Goal: Information Seeking & Learning: Learn about a topic

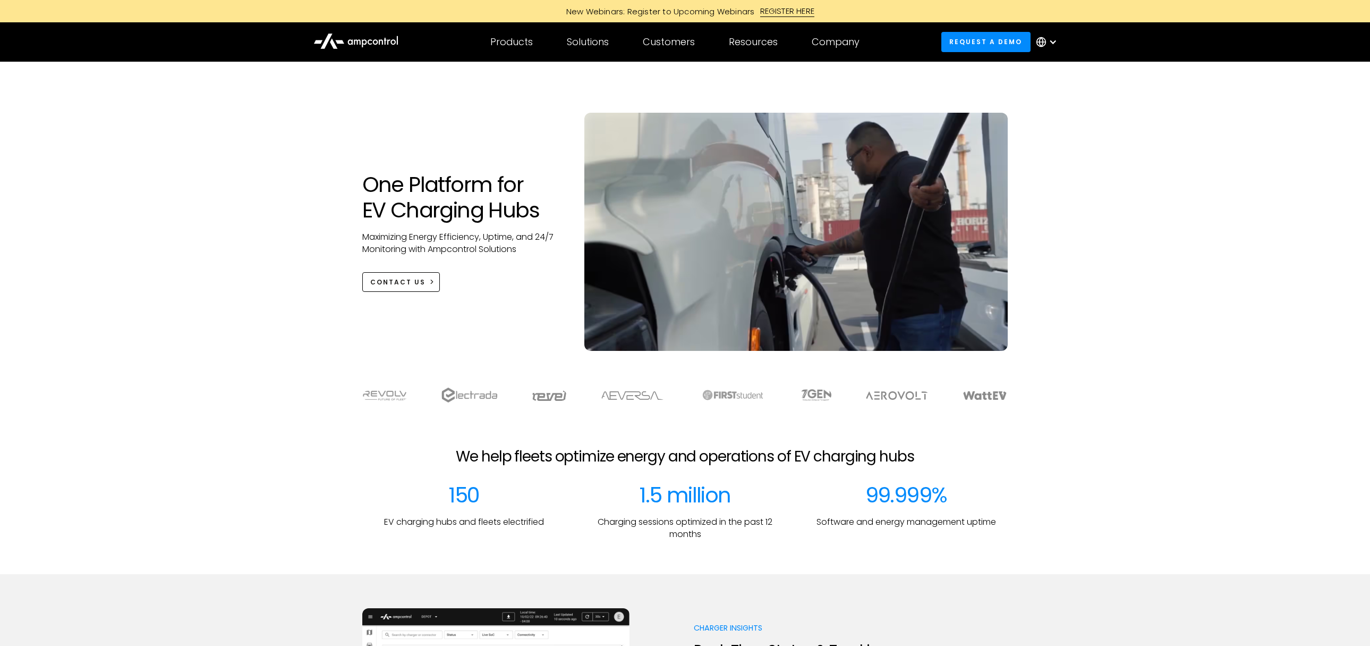
click at [1212, 266] on div "One Platform for EV Charging Hubs Maximizing Energy Efficiency, Uptime, and 24/…" at bounding box center [685, 217] width 1370 height 310
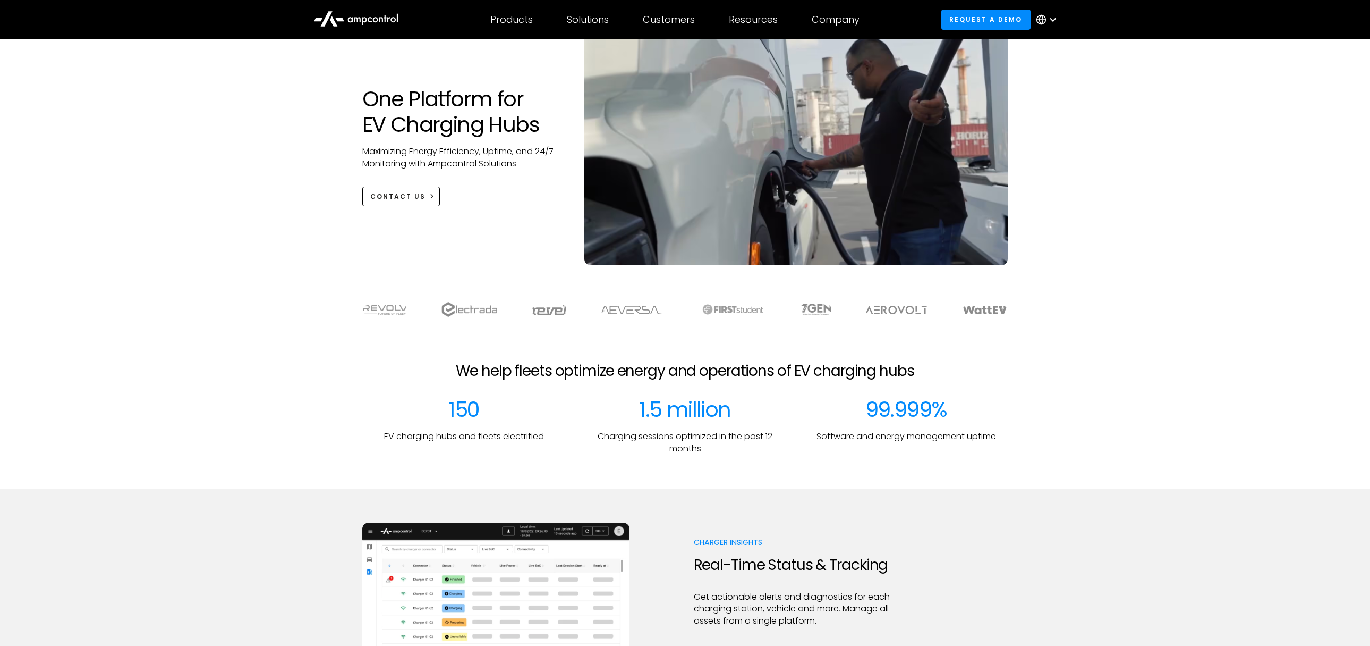
scroll to position [128, 0]
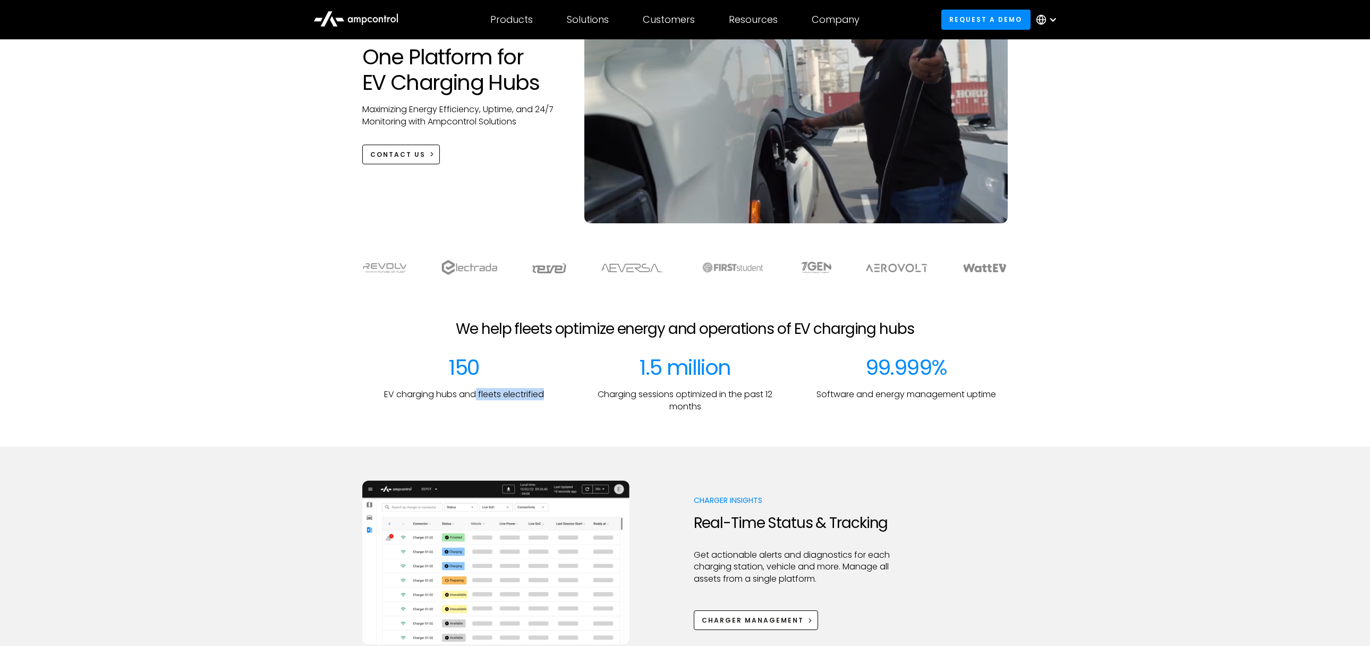
drag, startPoint x: 525, startPoint y: 396, endPoint x: 551, endPoint y: 397, distance: 25.5
click at [551, 397] on div "150 EV charging hubs and fleets electrified" at bounding box center [464, 383] width 204 height 58
drag, startPoint x: 472, startPoint y: 392, endPoint x: 542, endPoint y: 393, distance: 69.6
click at [542, 393] on p "EV charging hubs and fleets electrified" at bounding box center [464, 394] width 160 height 12
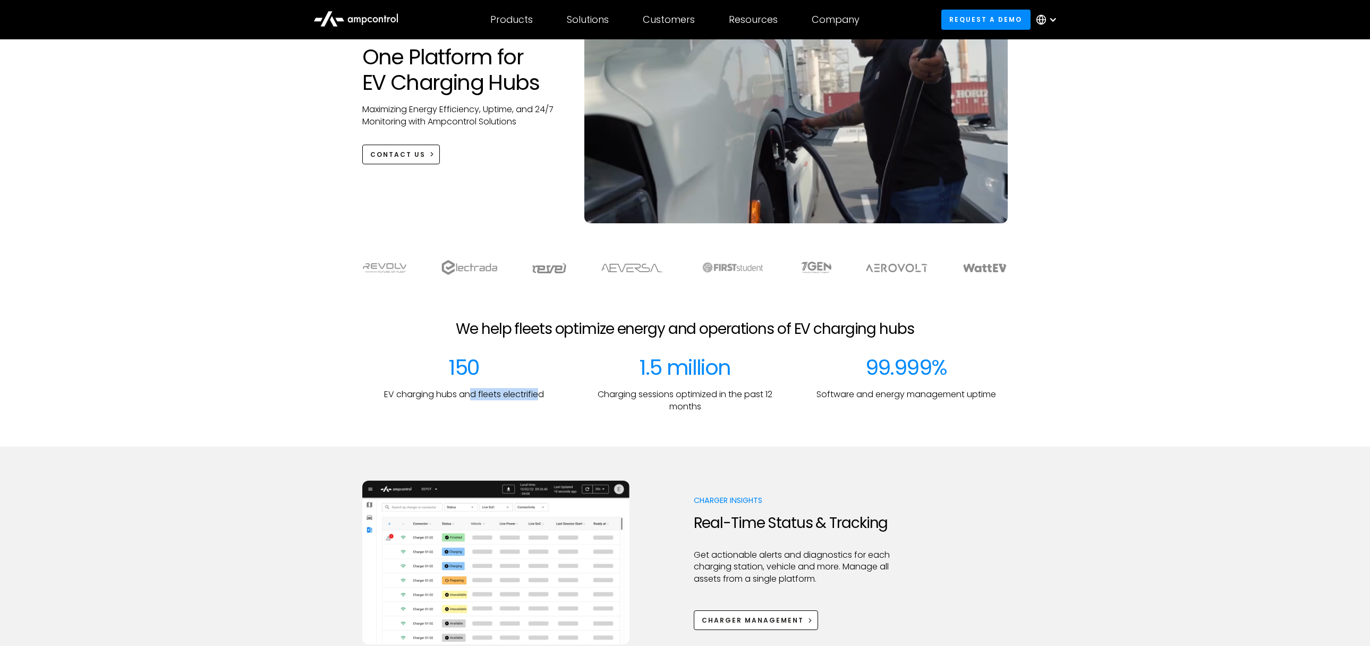
click at [542, 393] on p "EV charging hubs and fleets electrified" at bounding box center [464, 394] width 160 height 12
drag, startPoint x: 456, startPoint y: 366, endPoint x: 570, endPoint y: 372, distance: 113.9
click at [459, 365] on div "150" at bounding box center [463, 367] width 31 height 26
drag, startPoint x: 654, startPoint y: 373, endPoint x: 707, endPoint y: 377, distance: 53.3
click at [705, 377] on div "1.5 million" at bounding box center [684, 367] width 91 height 26
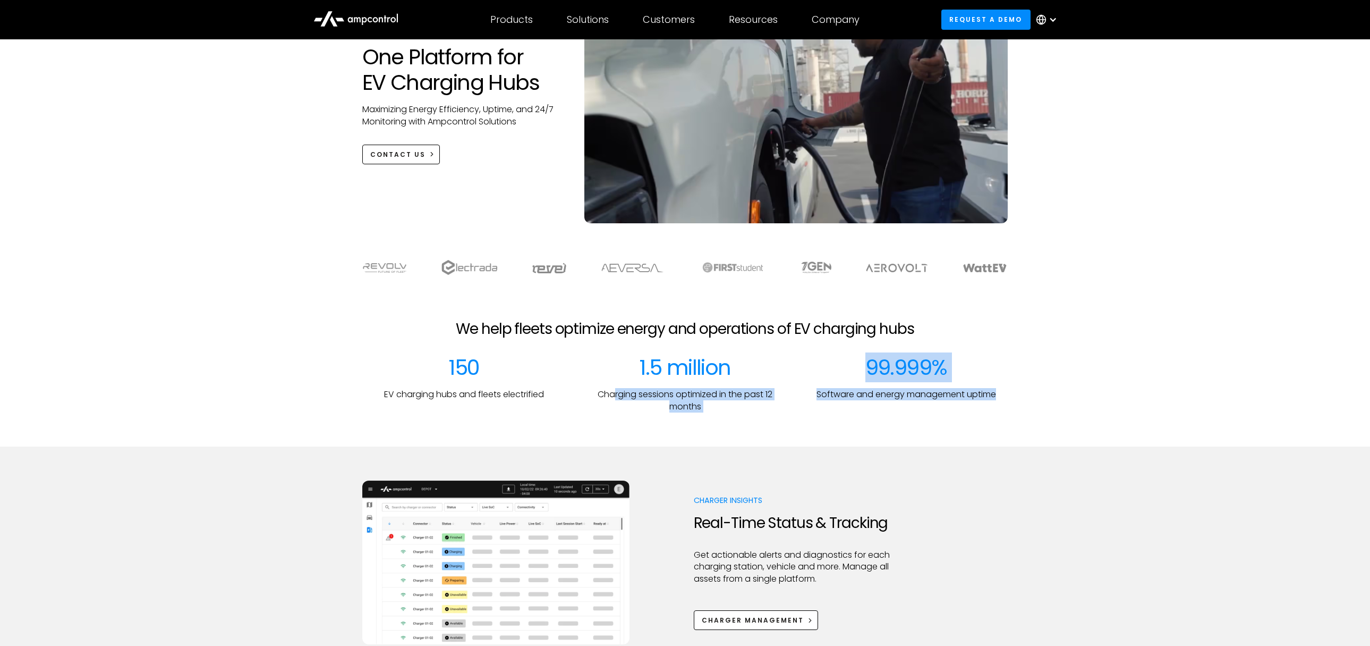
drag, startPoint x: 656, startPoint y: 395, endPoint x: 793, endPoint y: 409, distance: 137.3
click at [801, 409] on div "150 EV charging hubs and fleets electrified 1.5 million Charging sessions optim…" at bounding box center [685, 383] width 646 height 58
click at [904, 383] on div "99.999% Software and energy management uptime" at bounding box center [907, 383] width 204 height 58
click at [901, 361] on div "99.999% Software and energy management uptime" at bounding box center [907, 383] width 204 height 58
click at [937, 376] on div "99.999% Software and energy management uptime" at bounding box center [907, 383] width 204 height 58
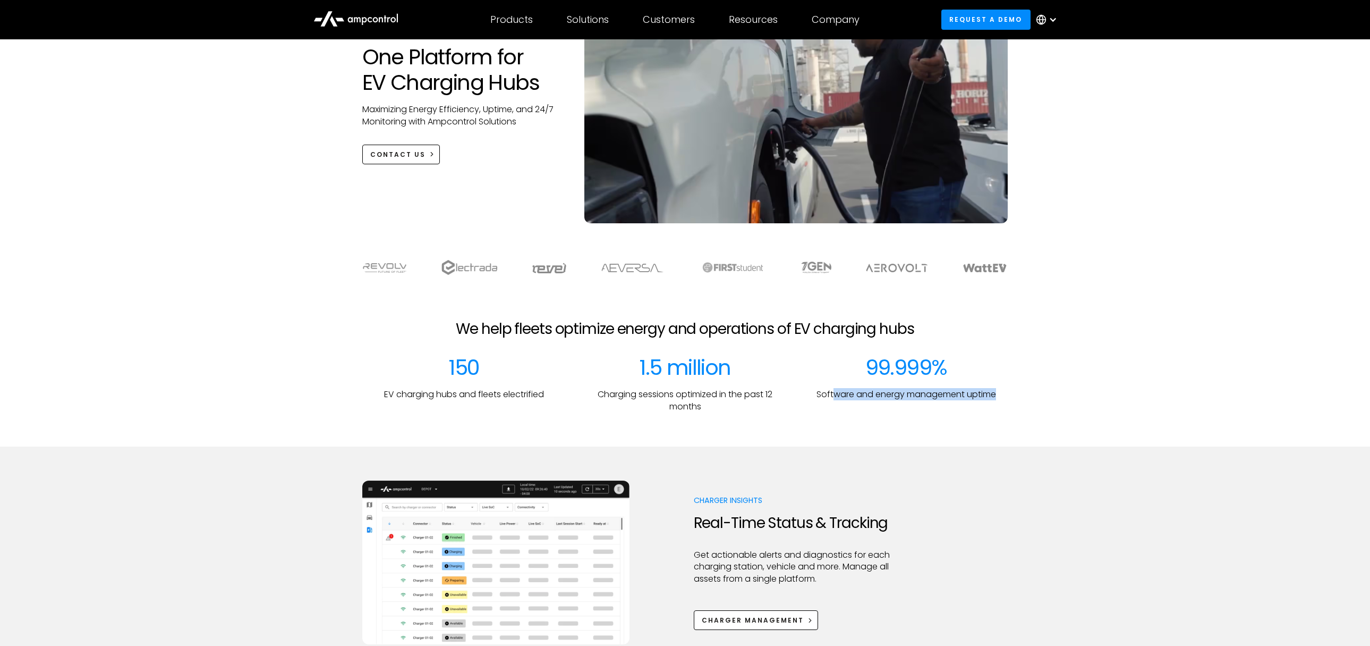
drag, startPoint x: 836, startPoint y: 400, endPoint x: 1014, endPoint y: 403, distance: 178.1
click at [1003, 402] on div "99.999% Software and energy management uptime" at bounding box center [907, 383] width 204 height 58
drag, startPoint x: 1014, startPoint y: 403, endPoint x: 1010, endPoint y: 409, distance: 7.1
click at [1014, 404] on div "We help fleets optimize energy and operations of EV charging hubs 150 EV chargi…" at bounding box center [685, 366] width 1370 height 92
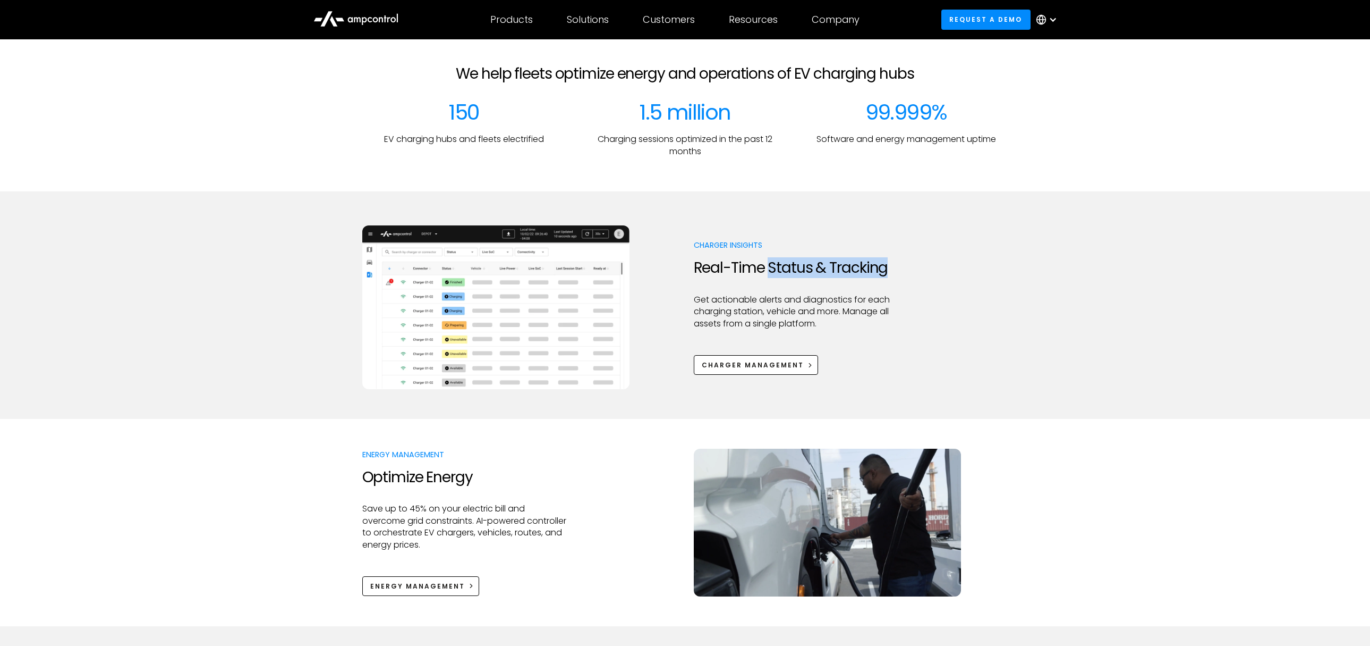
drag, startPoint x: 822, startPoint y: 275, endPoint x: 920, endPoint y: 278, distance: 97.8
click at [920, 278] on div "Charger Insights Real-Time Status & Tracking Get actionable alerts and diagnost…" at bounding box center [685, 307] width 646 height 164
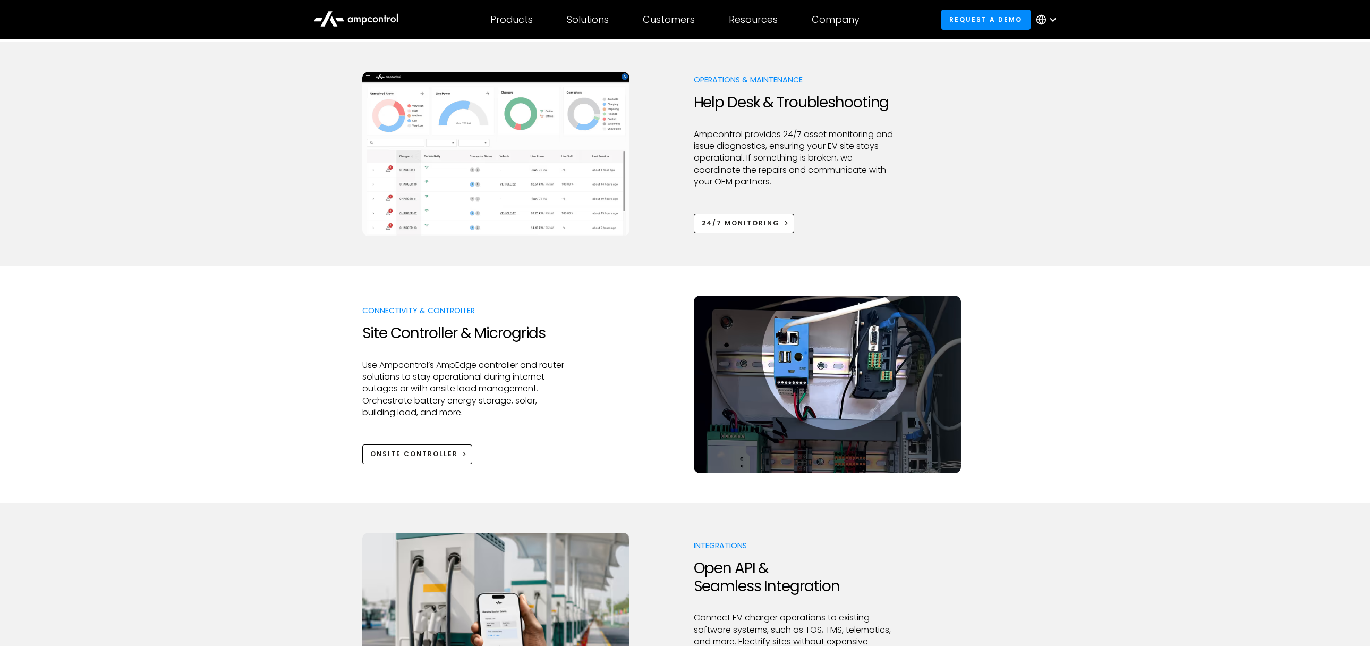
scroll to position [957, 0]
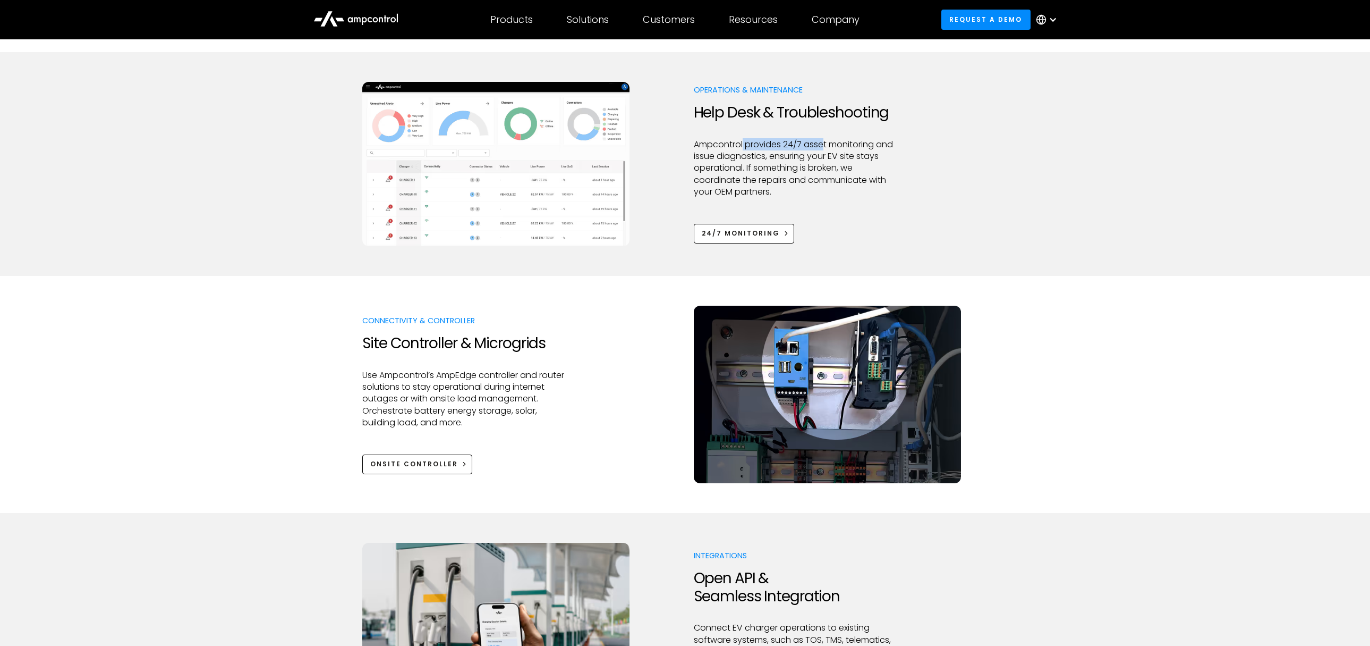
drag, startPoint x: 771, startPoint y: 147, endPoint x: 830, endPoint y: 149, distance: 59.0
click at [826, 149] on p "Ampcontrol provides 24/7 asset monitoring and issue diagnostics, ensuring your …" at bounding box center [796, 169] width 205 height 60
click at [894, 153] on p "Ampcontrol provides 24/7 asset monitoring and issue diagnostics, ensuring your …" at bounding box center [796, 169] width 205 height 60
drag, startPoint x: 868, startPoint y: 143, endPoint x: 893, endPoint y: 145, distance: 24.5
click at [893, 145] on p "Ampcontrol provides 24/7 asset monitoring and issue diagnostics, ensuring your …" at bounding box center [796, 169] width 205 height 60
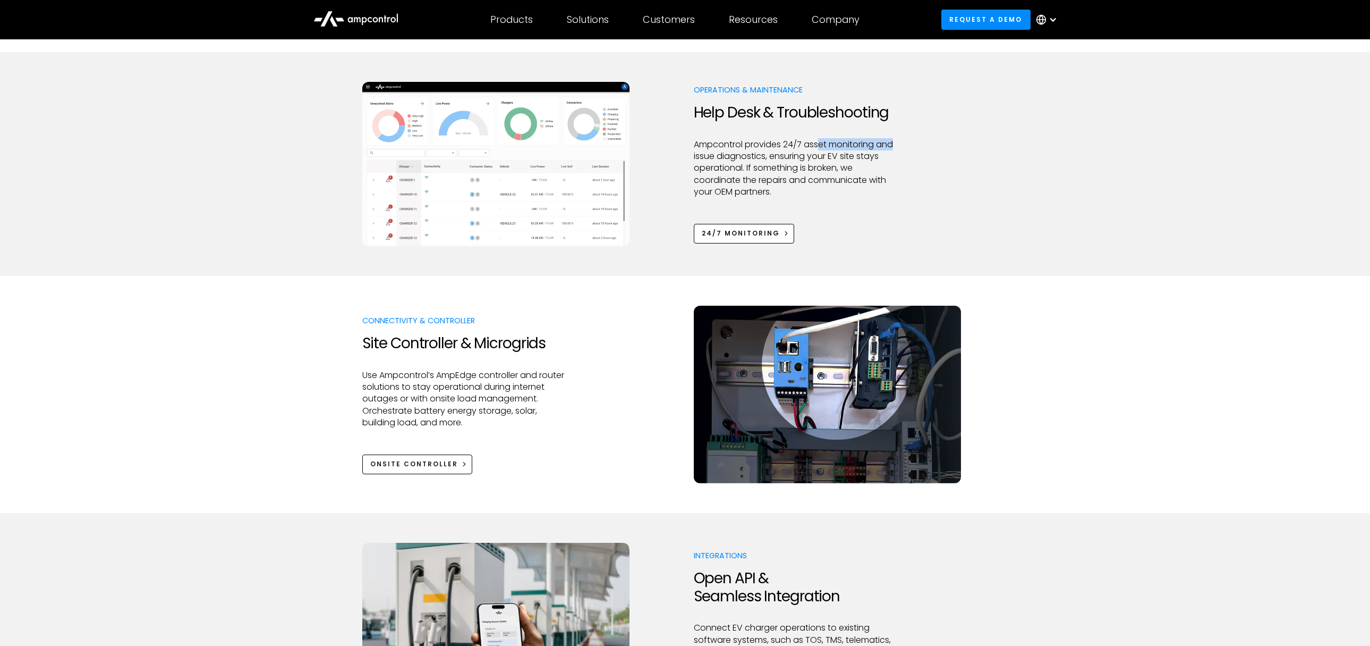
drag, startPoint x: 893, startPoint y: 145, endPoint x: 735, endPoint y: 156, distance: 157.7
click at [891, 145] on p "Ampcontrol provides 24/7 asset monitoring and issue diagnostics, ensuring your …" at bounding box center [796, 169] width 205 height 60
drag, startPoint x: 739, startPoint y: 155, endPoint x: 849, endPoint y: 160, distance: 110.7
click at [847, 159] on p "Ampcontrol provides 24/7 asset monitoring and issue diagnostics, ensuring your …" at bounding box center [796, 169] width 205 height 60
click at [856, 160] on p "Ampcontrol provides 24/7 asset monitoring and issue diagnostics, ensuring your …" at bounding box center [796, 169] width 205 height 60
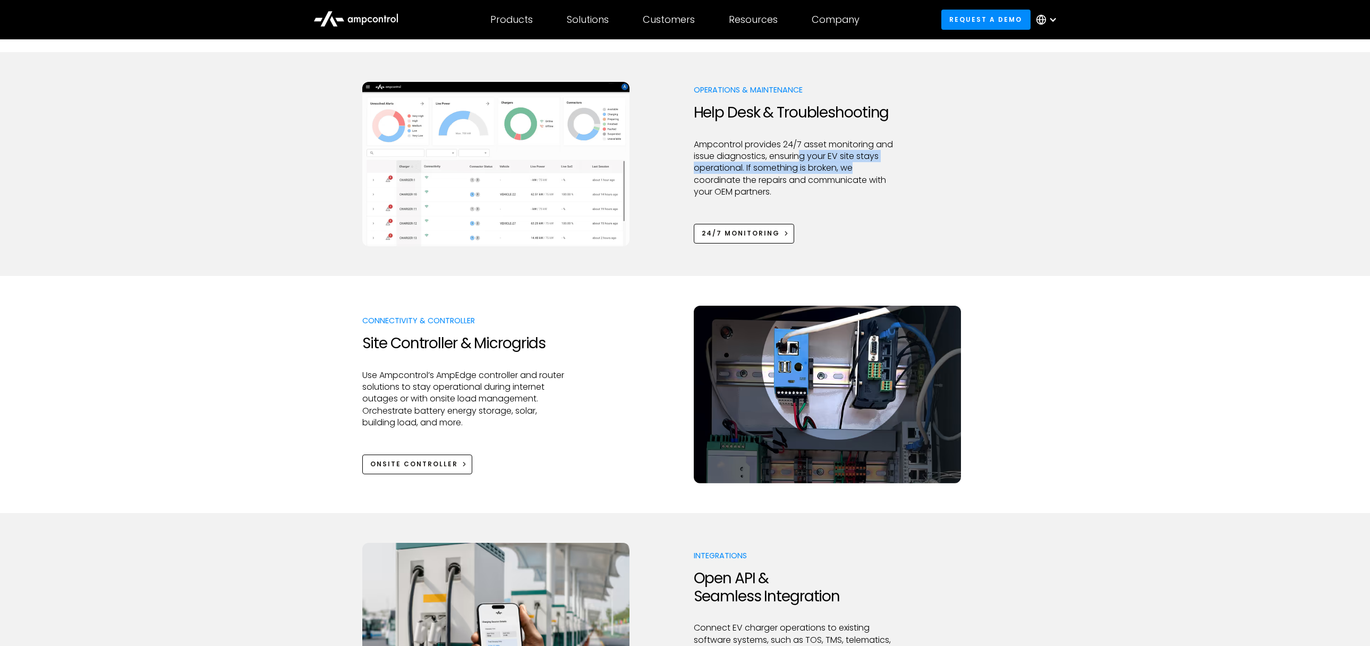
drag, startPoint x: 800, startPoint y: 162, endPoint x: 883, endPoint y: 163, distance: 82.9
click at [883, 163] on p "Ampcontrol provides 24/7 asset monitoring and issue diagnostics, ensuring your …" at bounding box center [796, 169] width 205 height 60
drag, startPoint x: 840, startPoint y: 158, endPoint x: 780, endPoint y: 167, distance: 60.7
click at [871, 162] on p "Ampcontrol provides 24/7 asset monitoring and issue diagnostics, ensuring your …" at bounding box center [796, 169] width 205 height 60
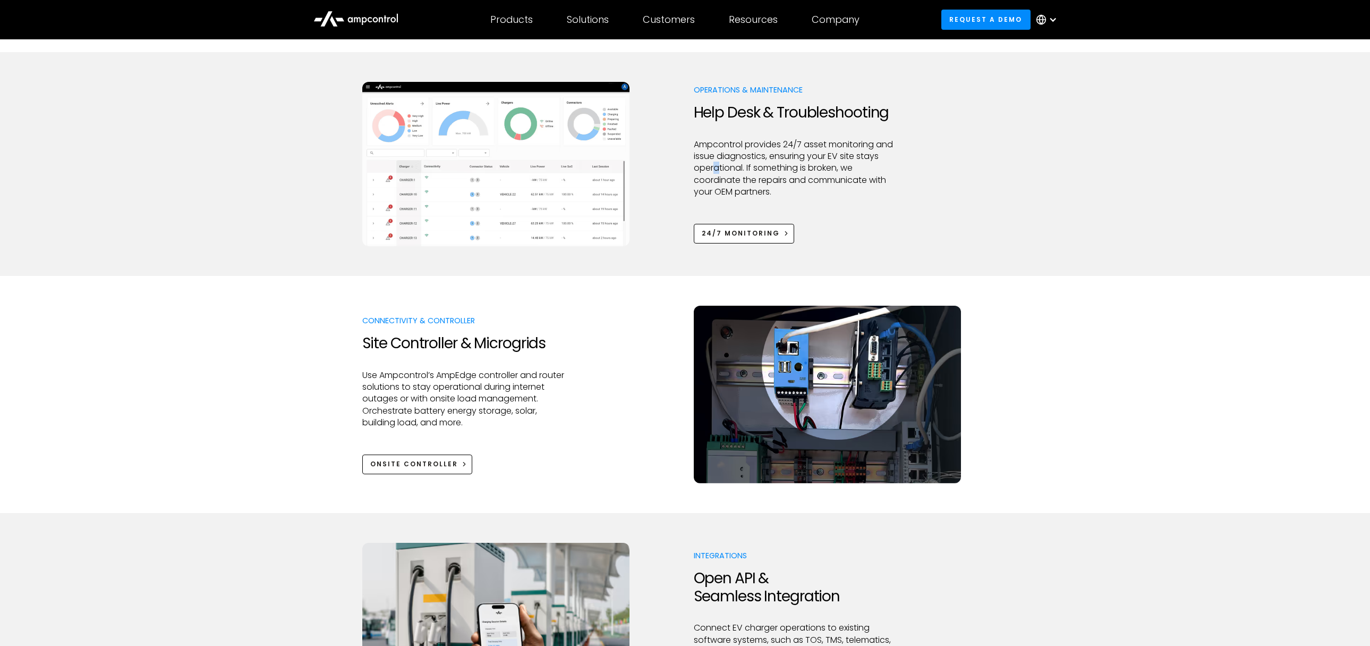
drag, startPoint x: 714, startPoint y: 174, endPoint x: 738, endPoint y: 170, distance: 24.2
click at [724, 172] on p "Ampcontrol provides 24/7 asset monitoring and issue diagnostics, ensuring your …" at bounding box center [796, 169] width 205 height 60
drag, startPoint x: 809, startPoint y: 169, endPoint x: 862, endPoint y: 173, distance: 53.3
click at [862, 173] on p "Ampcontrol provides 24/7 asset monitoring and issue diagnostics, ensuring your …" at bounding box center [796, 169] width 205 height 60
click at [699, 167] on p "Ampcontrol provides 24/7 asset monitoring and issue diagnostics, ensuring your …" at bounding box center [796, 169] width 205 height 60
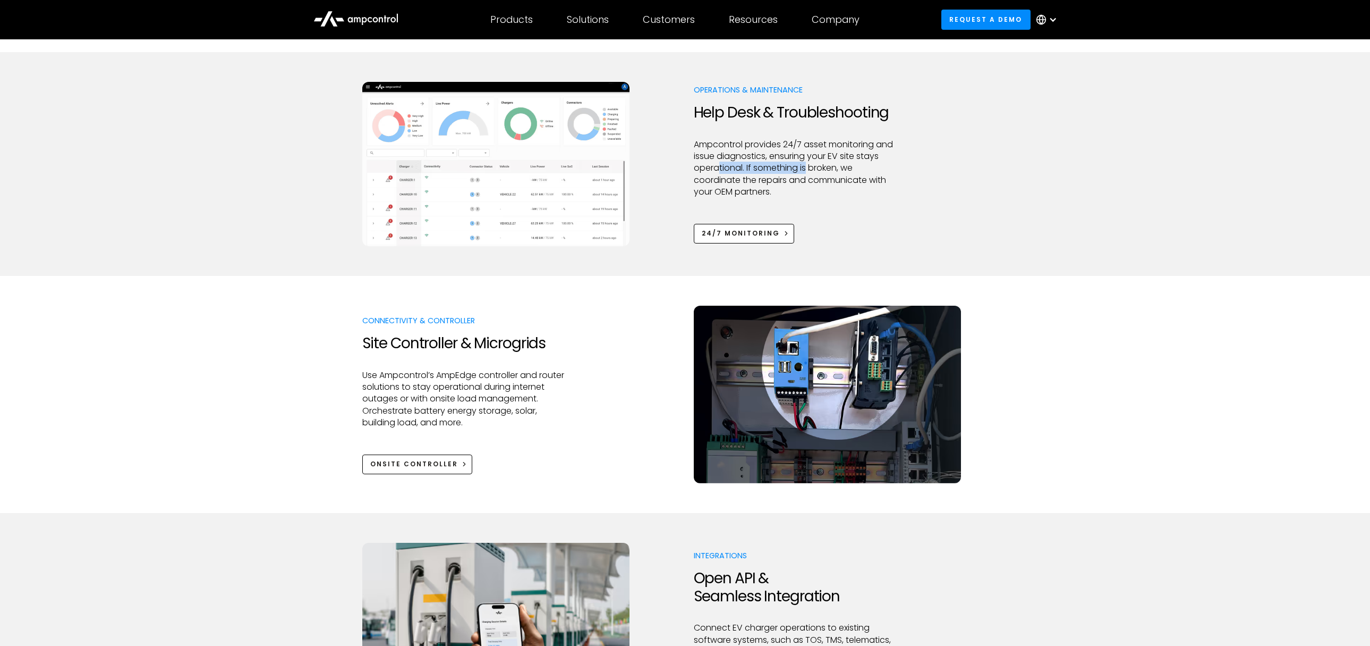
drag, startPoint x: 719, startPoint y: 166, endPoint x: 820, endPoint y: 166, distance: 101.0
click at [813, 165] on p "Ampcontrol provides 24/7 asset monitoring and issue diagnostics, ensuring your …" at bounding box center [796, 169] width 205 height 60
drag, startPoint x: 842, startPoint y: 166, endPoint x: 873, endPoint y: 171, distance: 31.7
click at [874, 171] on p "Ampcontrol provides 24/7 asset monitoring and issue diagnostics, ensuring your …" at bounding box center [796, 169] width 205 height 60
click at [771, 170] on p "Ampcontrol provides 24/7 asset monitoring and issue diagnostics, ensuring your …" at bounding box center [796, 169] width 205 height 60
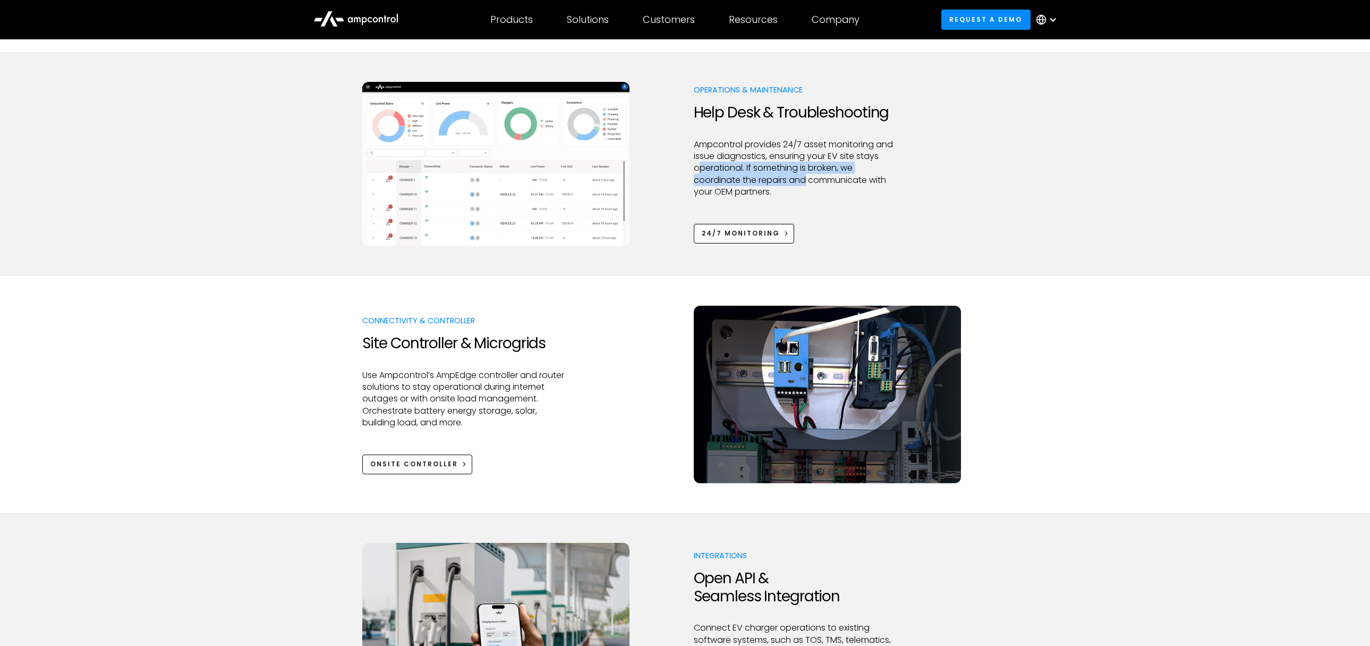
drag, startPoint x: 754, startPoint y: 174, endPoint x: 806, endPoint y: 176, distance: 51.6
click at [805, 176] on p "Ampcontrol provides 24/7 asset monitoring and issue diagnostics, ensuring your …" at bounding box center [796, 169] width 205 height 60
click at [853, 179] on p "Ampcontrol provides 24/7 asset monitoring and issue diagnostics, ensuring your …" at bounding box center [796, 169] width 205 height 60
drag, startPoint x: 713, startPoint y: 181, endPoint x: 816, endPoint y: 181, distance: 103.1
click at [813, 181] on p "Ampcontrol provides 24/7 asset monitoring and issue diagnostics, ensuring your …" at bounding box center [796, 169] width 205 height 60
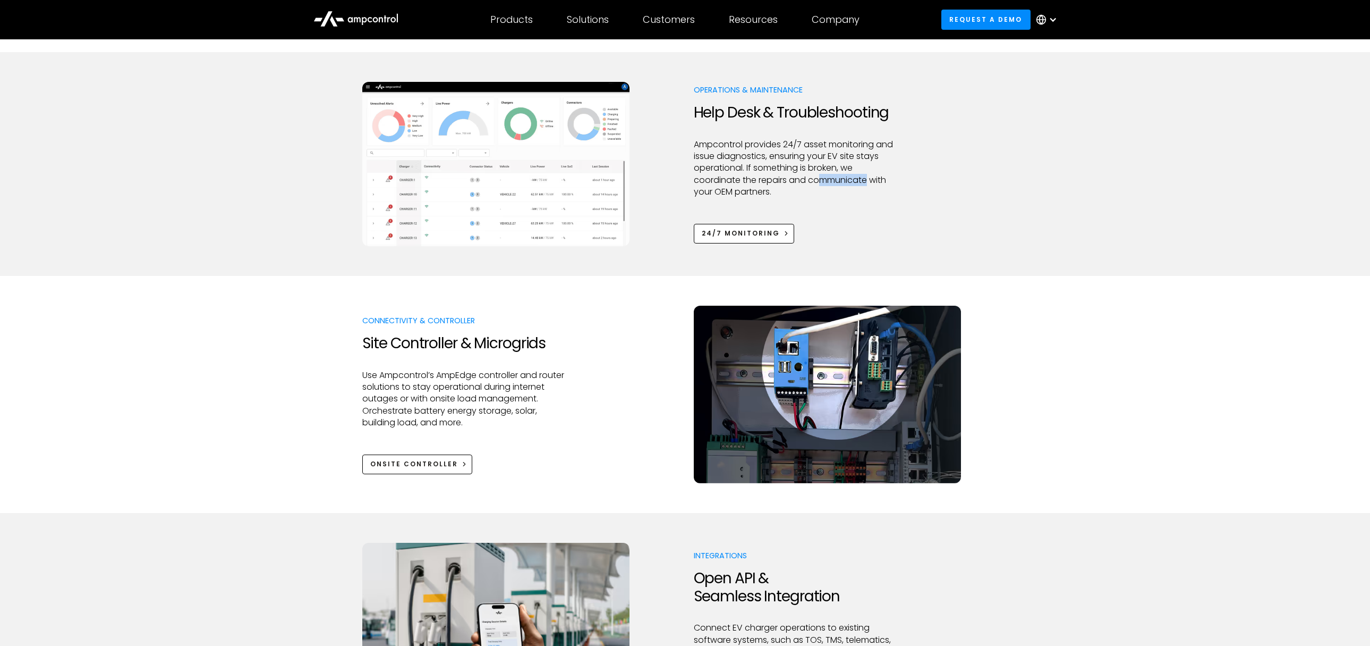
drag, startPoint x: 842, startPoint y: 182, endPoint x: 869, endPoint y: 184, distance: 27.7
click at [869, 184] on p "Ampcontrol provides 24/7 asset monitoring and issue diagnostics, ensuring your …" at bounding box center [796, 169] width 205 height 60
drag, startPoint x: 870, startPoint y: 184, endPoint x: 851, endPoint y: 187, distance: 18.9
click at [869, 184] on p "Ampcontrol provides 24/7 asset monitoring and issue diagnostics, ensuring your …" at bounding box center [796, 169] width 205 height 60
drag, startPoint x: 708, startPoint y: 193, endPoint x: 759, endPoint y: 193, distance: 51.0
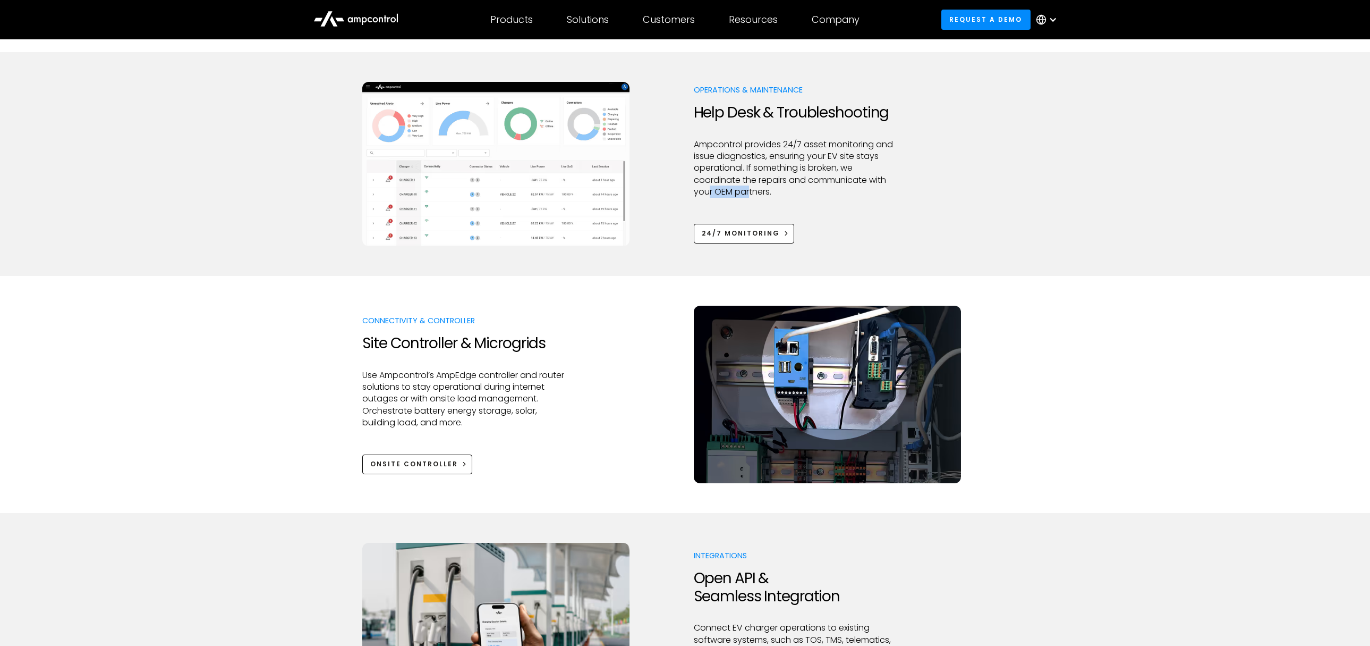
click at [751, 193] on p "Ampcontrol provides 24/7 asset monitoring and issue diagnostics, ensuring your …" at bounding box center [796, 169] width 205 height 60
click at [762, 193] on p "Ampcontrol provides 24/7 asset monitoring and issue diagnostics, ensuring your …" at bounding box center [796, 169] width 205 height 60
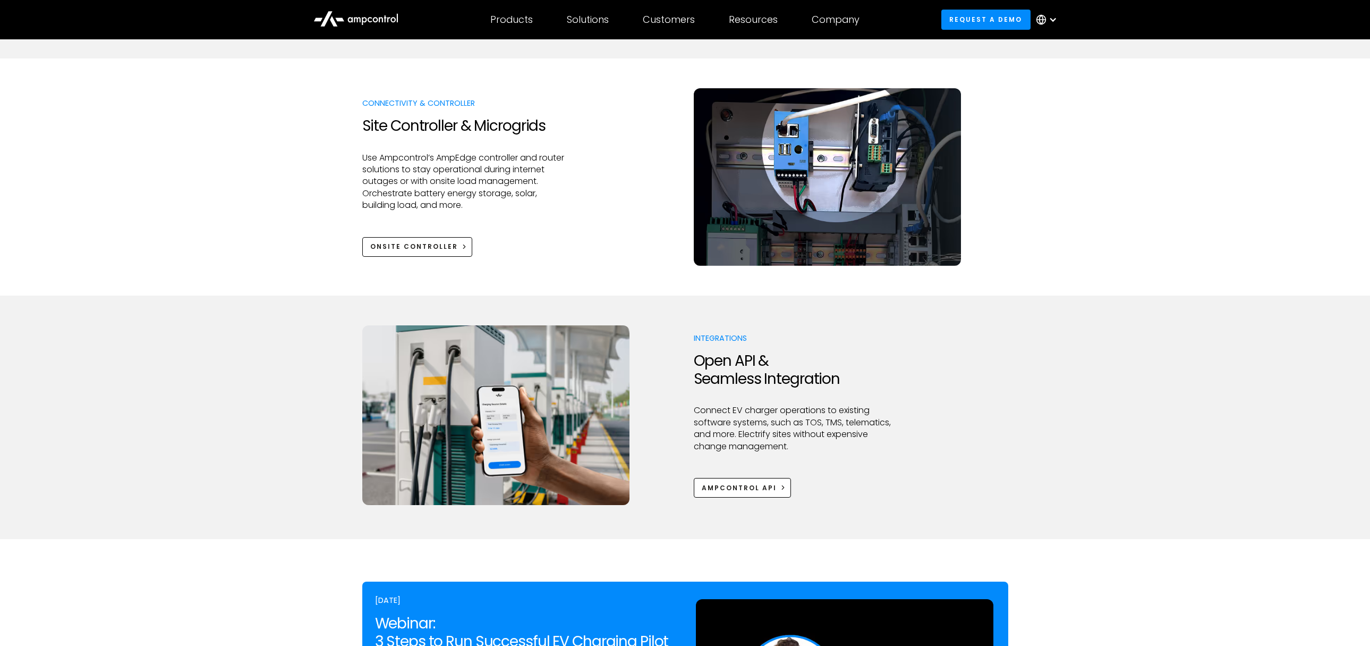
scroll to position [1275, 0]
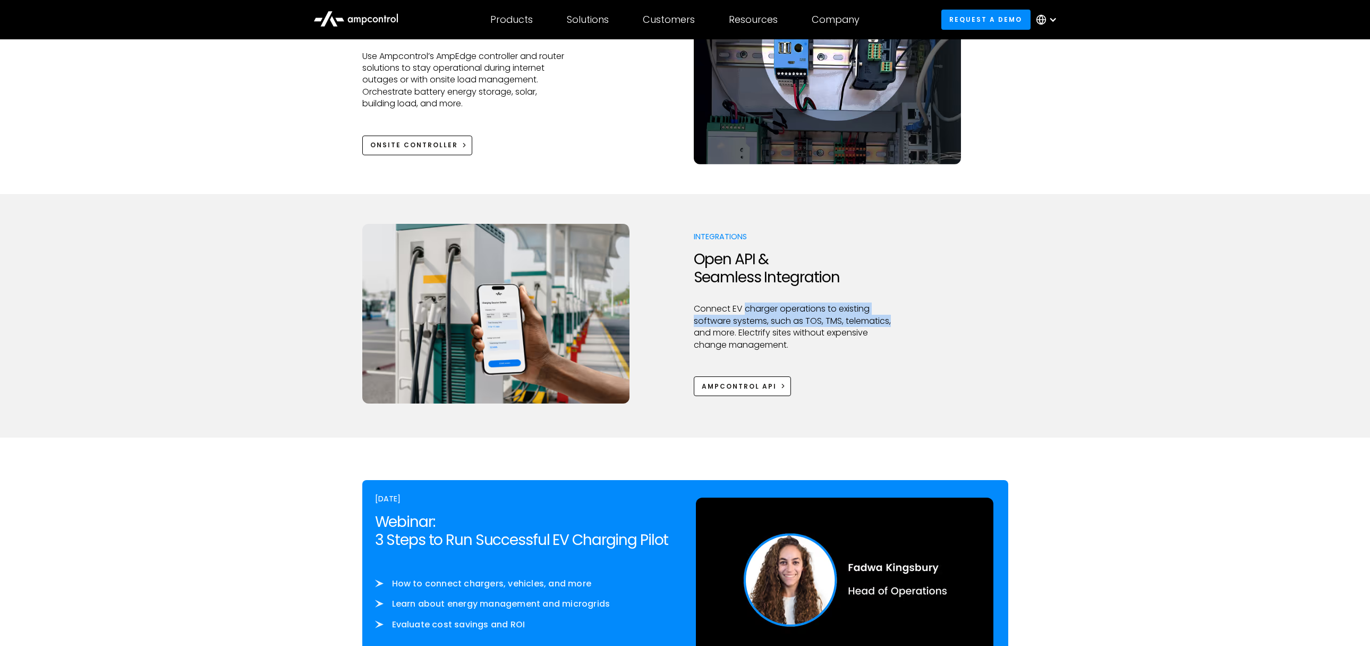
drag, startPoint x: 744, startPoint y: 307, endPoint x: 896, endPoint y: 319, distance: 153.0
click at [896, 319] on p "Connect EV charger operations to existing software systems, such as TOS, TMS, t…" at bounding box center [796, 327] width 205 height 48
click at [720, 317] on p "Connect EV charger operations to existing software systems, such as TOS, TMS, t…" at bounding box center [796, 327] width 205 height 48
drag, startPoint x: 719, startPoint y: 318, endPoint x: 783, endPoint y: 322, distance: 64.4
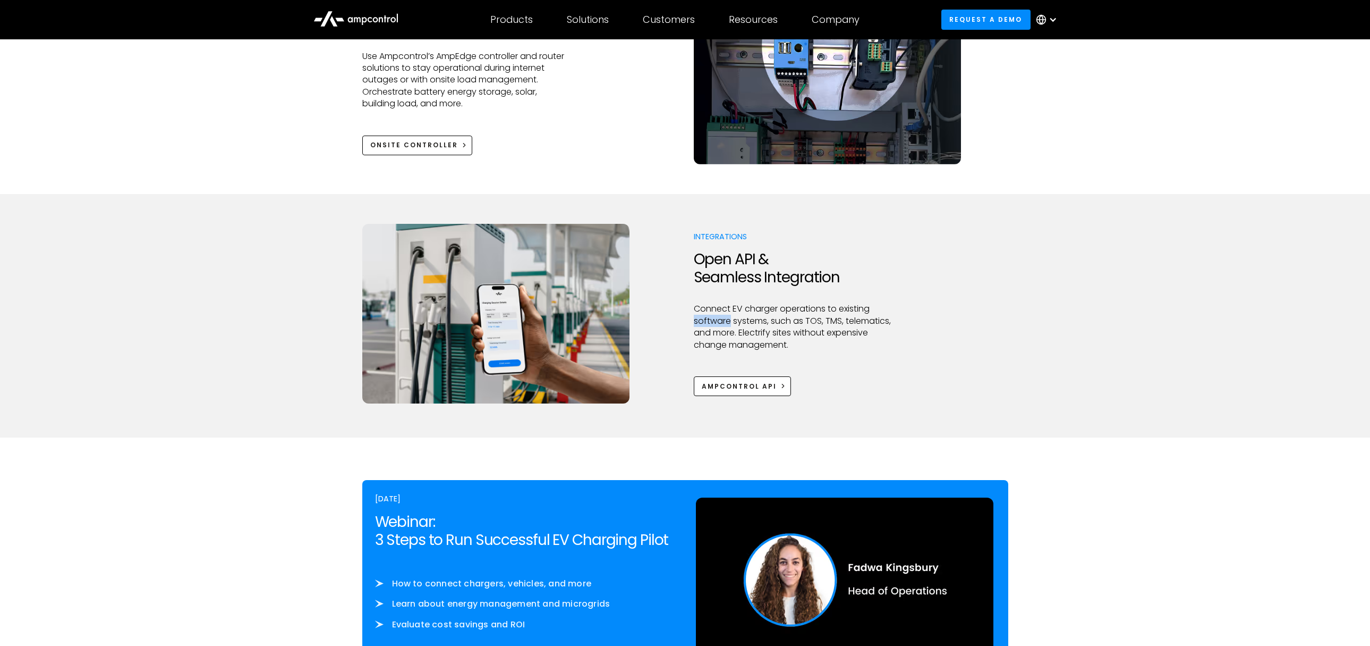
click at [728, 318] on p "Connect EV charger operations to existing software systems, such as TOS, TMS, t…" at bounding box center [796, 327] width 205 height 48
drag, startPoint x: 783, startPoint y: 322, endPoint x: 847, endPoint y: 327, distance: 63.4
click at [827, 325] on p "Connect EV charger operations to existing software systems, such as TOS, TMS, t…" at bounding box center [796, 327] width 205 height 48
drag, startPoint x: 879, startPoint y: 329, endPoint x: 894, endPoint y: 330, distance: 14.4
click at [884, 329] on p "Connect EV charger operations to existing software systems, such as TOS, TMS, t…" at bounding box center [796, 327] width 205 height 48
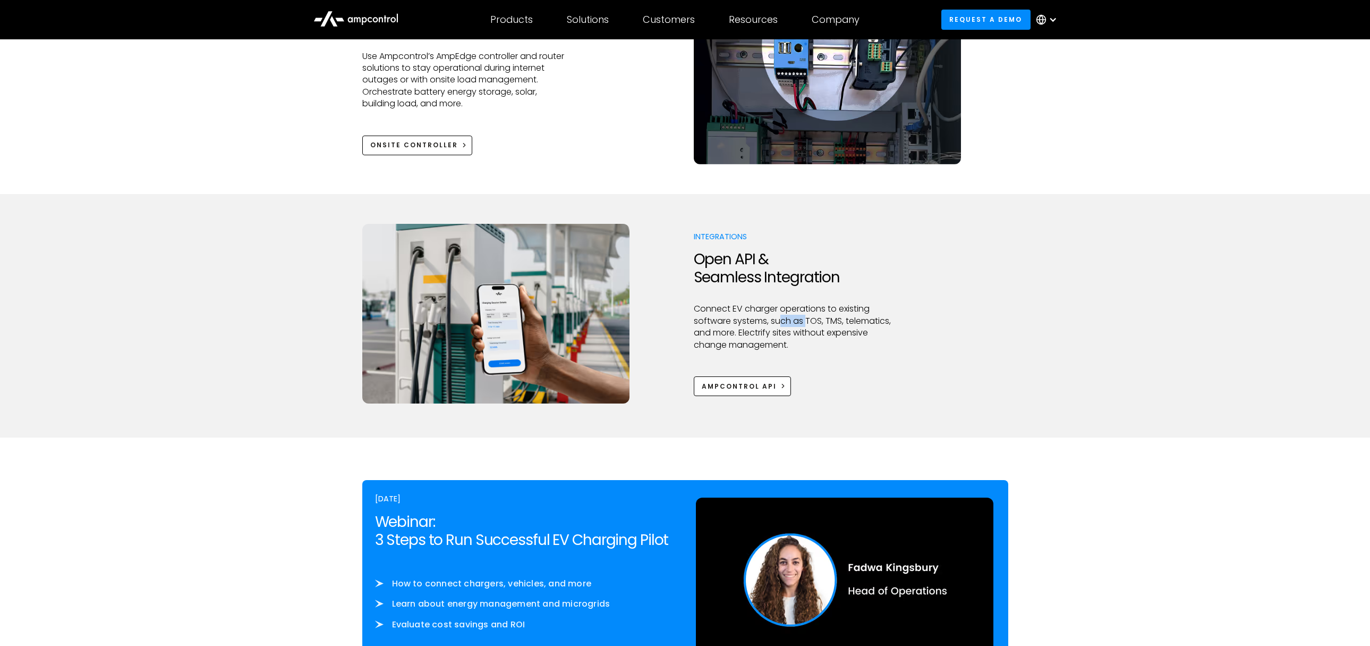
drag, startPoint x: 778, startPoint y: 321, endPoint x: 849, endPoint y: 326, distance: 70.8
click at [811, 323] on p "Connect EV charger operations to existing software systems, such as TOS, TMS, t…" at bounding box center [796, 327] width 205 height 48
click at [851, 326] on p "Connect EV charger operations to existing software systems, such as TOS, TMS, t…" at bounding box center [796, 327] width 205 height 48
drag, startPoint x: 714, startPoint y: 339, endPoint x: 809, endPoint y: 344, distance: 94.7
click at [781, 343] on p "Connect EV charger operations to existing software systems, such as TOS, TMS, t…" at bounding box center [796, 327] width 205 height 48
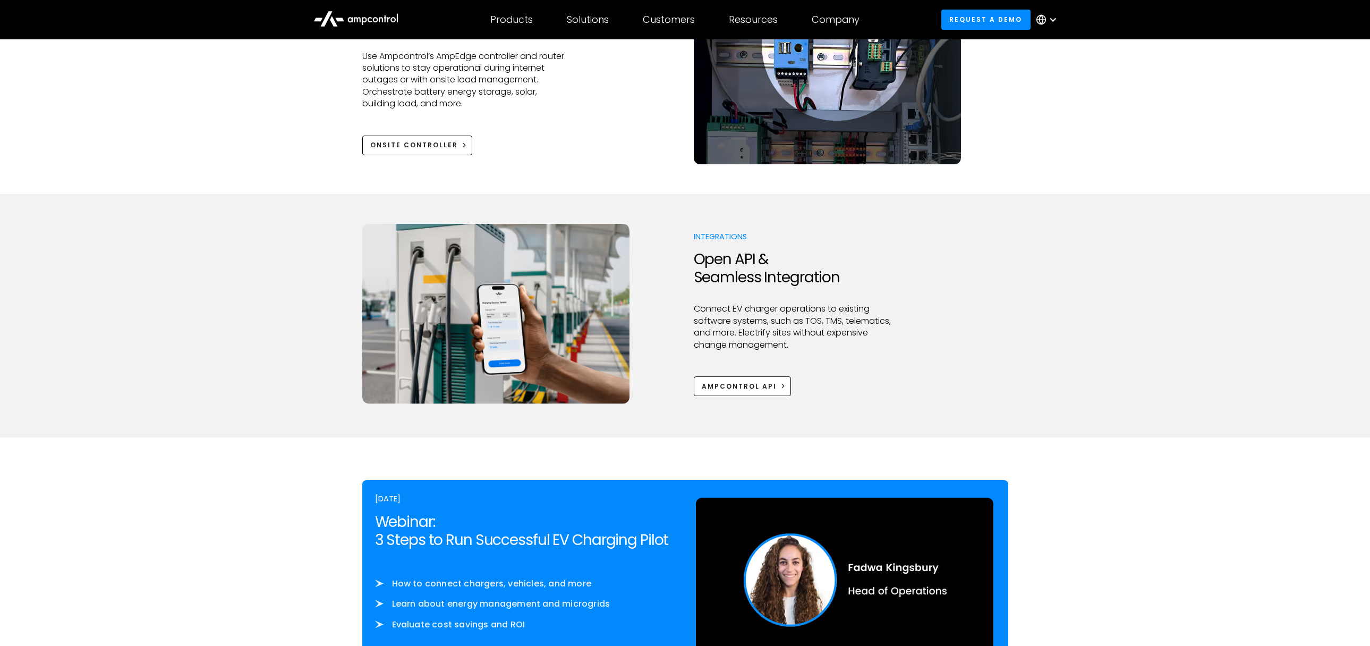
click at [736, 364] on div at bounding box center [796, 364] width 205 height 26
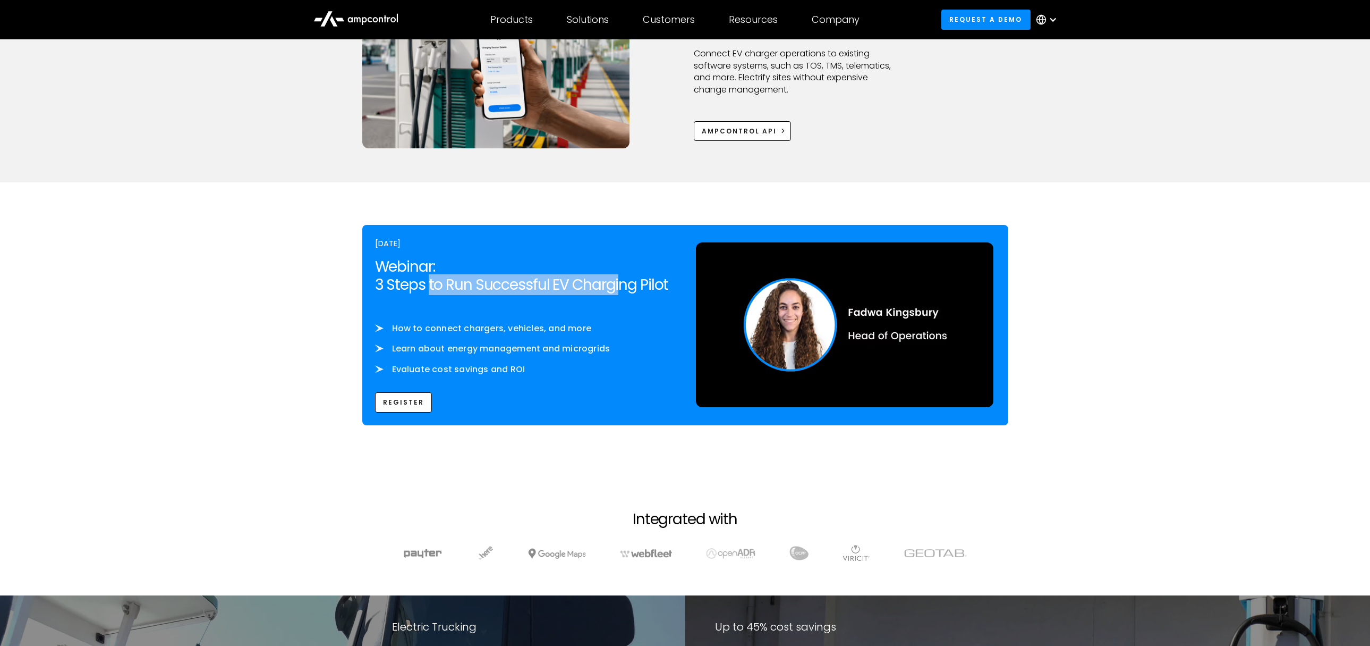
drag, startPoint x: 442, startPoint y: 283, endPoint x: 617, endPoint y: 288, distance: 174.9
click at [617, 288] on h2 "Webinar: 3 Steps to Run Successful EV Charging Pilot" at bounding box center [525, 276] width 300 height 36
drag
click at [617, 288] on h2 "Webinar: 3 Steps to Run Successful EV Charging Pilot" at bounding box center [525, 276] width 300 height 36
click at [289, 293] on section "[DATE] Webinar: 3 Steps to Run Successful EV Charging Pilot ‍ How to connect ch…" at bounding box center [685, 329] width 1370 height 294
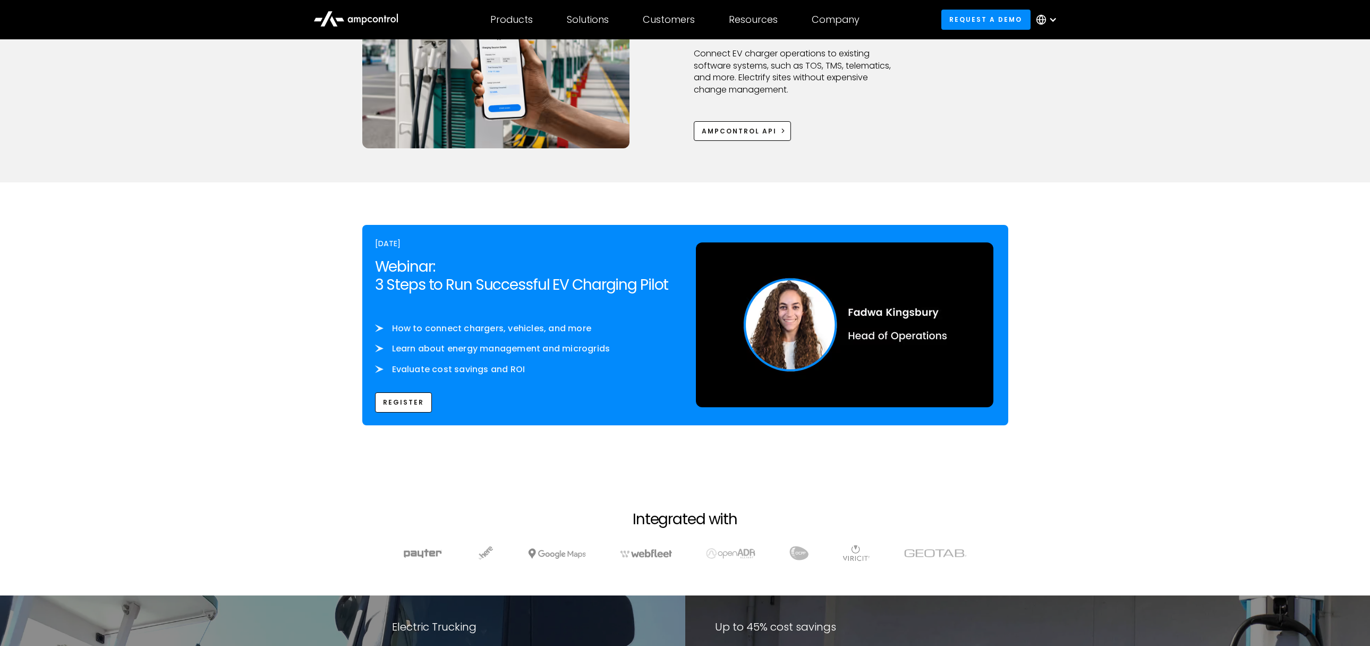
click at [244, 262] on section "[DATE] Webinar: 3 Steps to Run Successful EV Charging Pilot ‍ How to connect ch…" at bounding box center [685, 329] width 1370 height 294
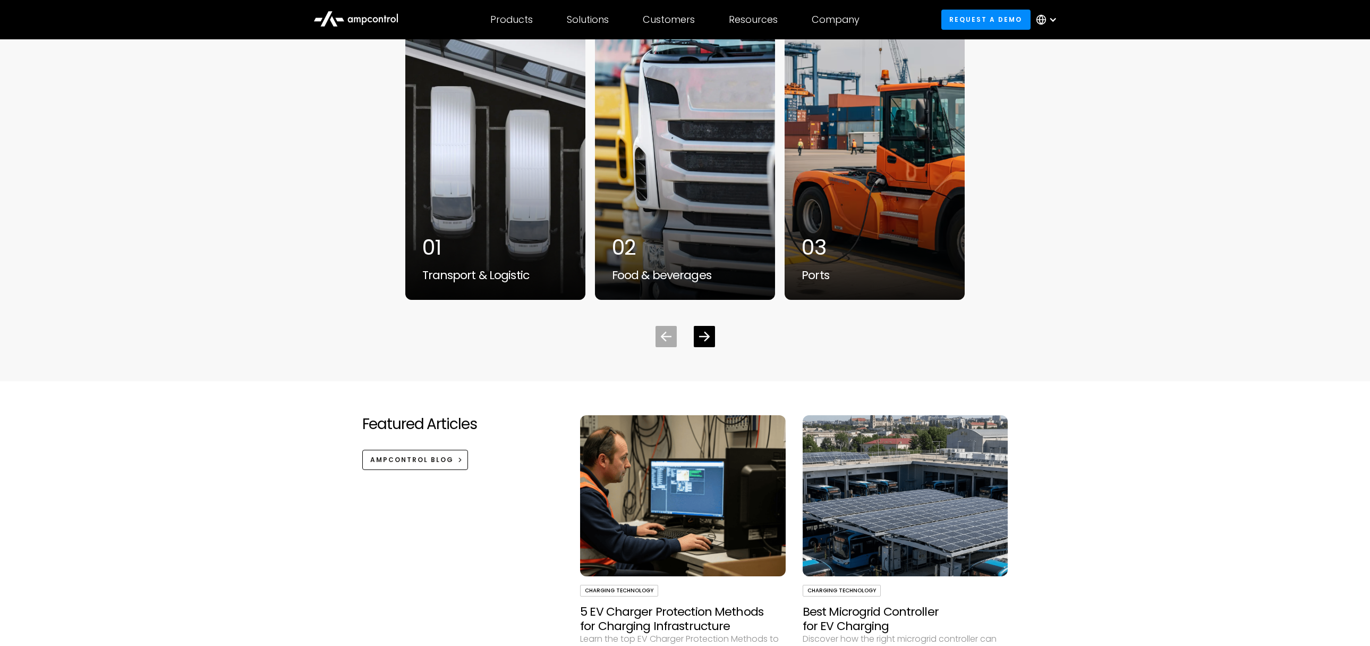
scroll to position [2933, 0]
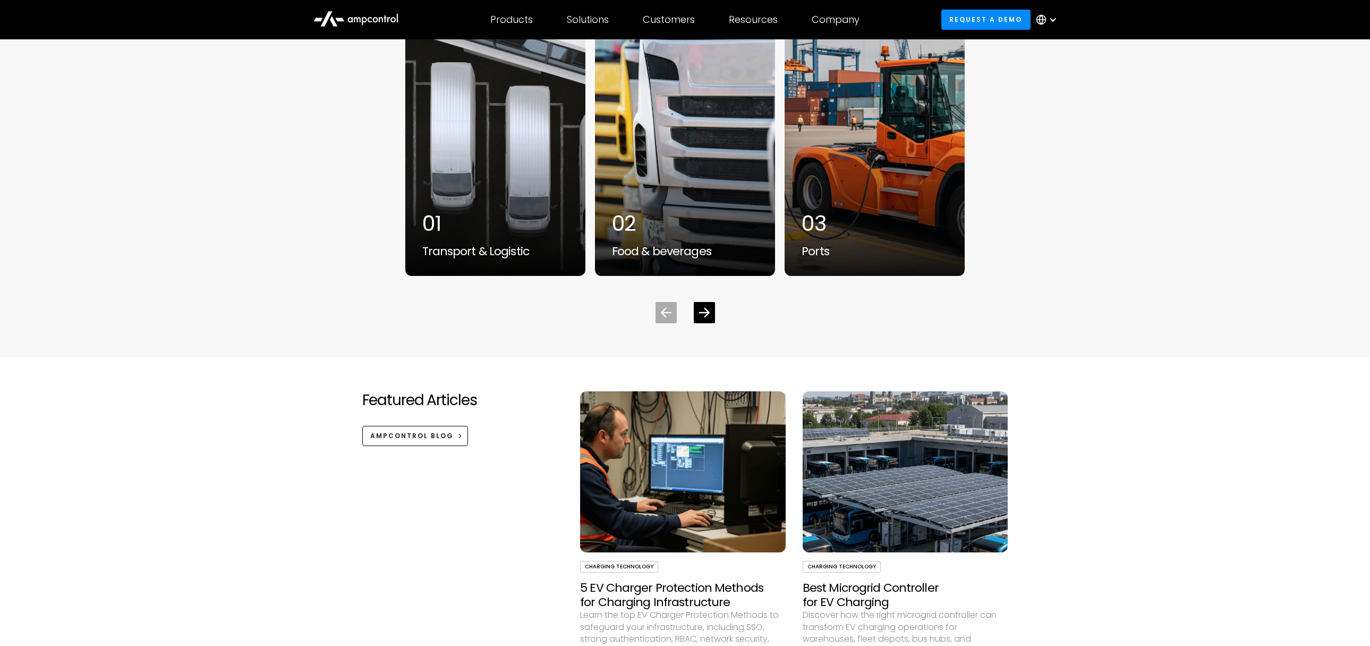
click at [299, 336] on div "Trusted by electric fleets that power our economy 01 Transport & Logistic 02 Fo…" at bounding box center [685, 140] width 1370 height 434
